Goal: Information Seeking & Learning: Learn about a topic

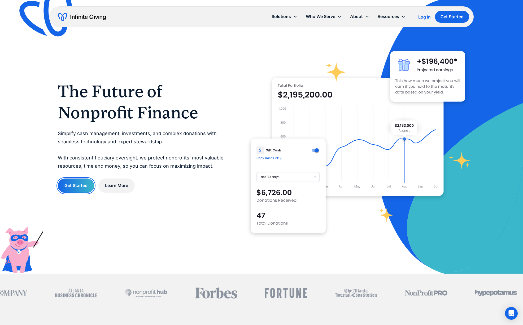
click at [73, 189] on link "Get Started" at bounding box center [76, 186] width 36 height 14
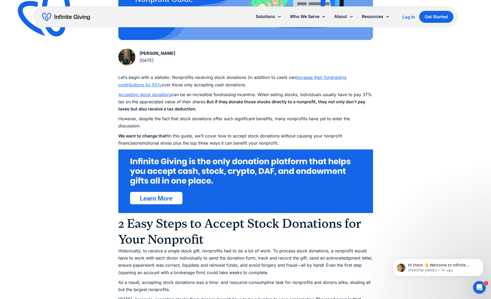
scroll to position [233, 0]
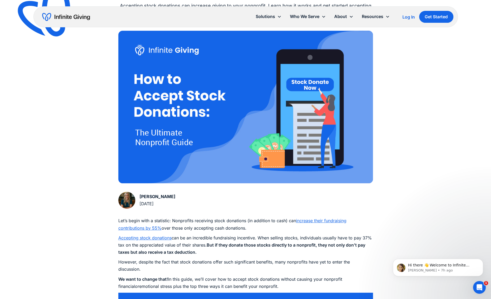
scroll to position [119, 0]
